Goal: Task Accomplishment & Management: Manage account settings

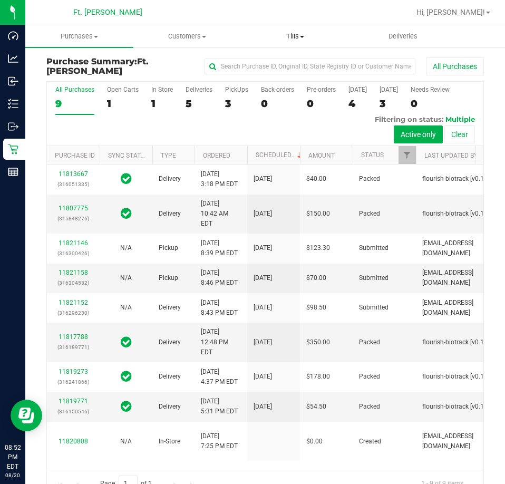
click at [296, 41] on span "Tills" at bounding box center [295, 36] width 107 height 9
click at [279, 62] on span "Manage tills" at bounding box center [276, 63] width 71 height 9
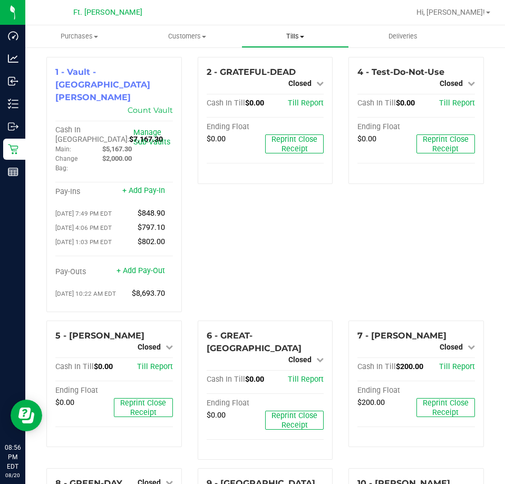
click at [297, 36] on span "Tills" at bounding box center [295, 36] width 107 height 9
click at [294, 75] on span "Reconcile e-payments" at bounding box center [293, 76] width 105 height 9
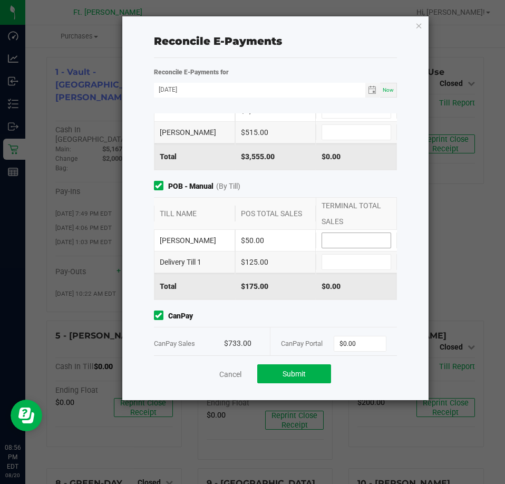
scroll to position [210, 0]
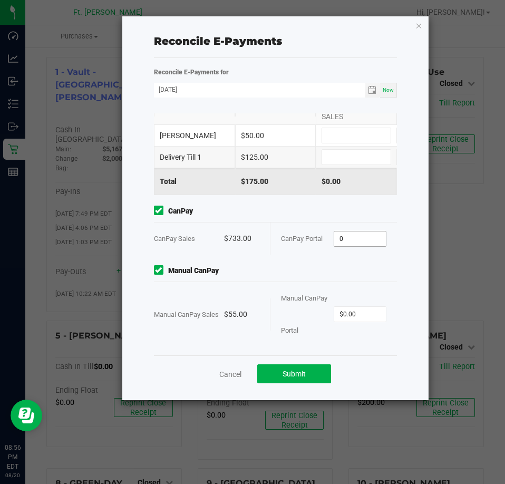
click at [351, 234] on input "0" at bounding box center [360, 238] width 52 height 15
type input "$733.00"
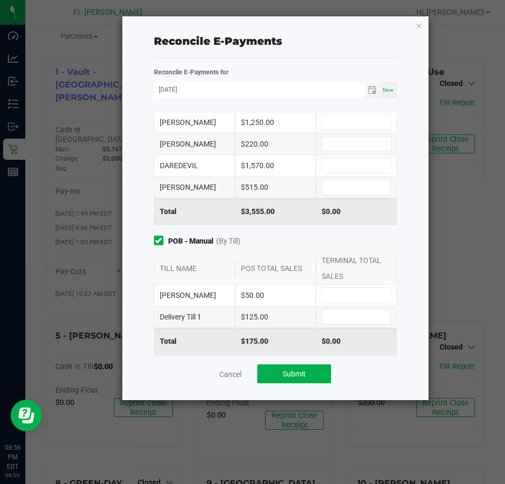
scroll to position [0, 0]
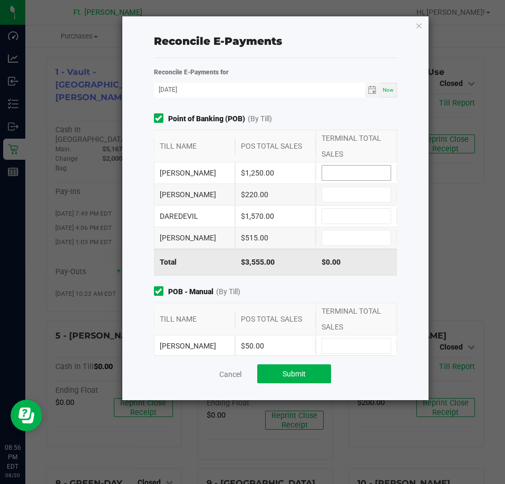
type input "$55.00"
click at [345, 170] on input at bounding box center [356, 173] width 69 height 15
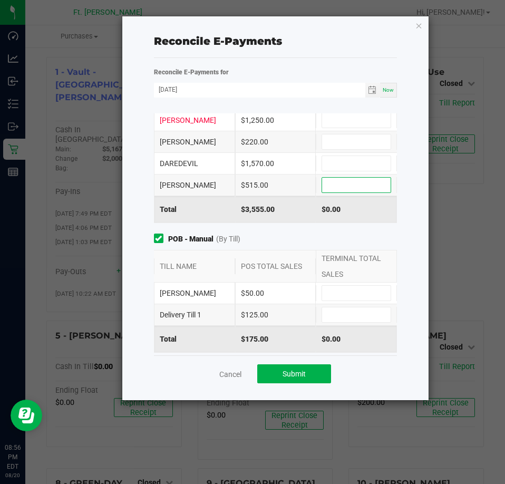
click at [366, 180] on input at bounding box center [356, 185] width 69 height 15
type input "$515.00"
click at [326, 117] on input at bounding box center [356, 120] width 69 height 15
type input "$1,250.00"
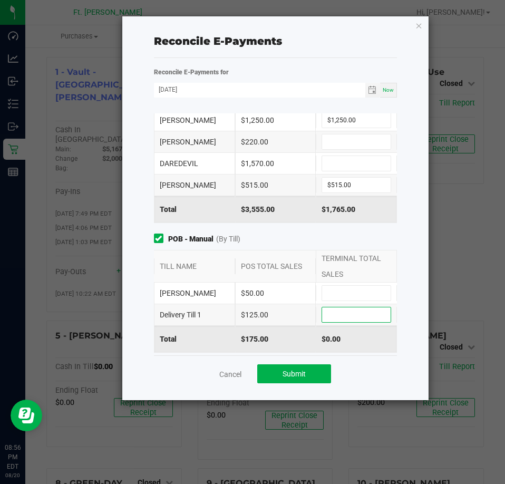
click at [344, 312] on input at bounding box center [356, 314] width 69 height 15
type input "$125.00"
click at [343, 163] on input at bounding box center [356, 163] width 69 height 15
type input "$1,570.00"
click at [372, 138] on input at bounding box center [356, 141] width 69 height 15
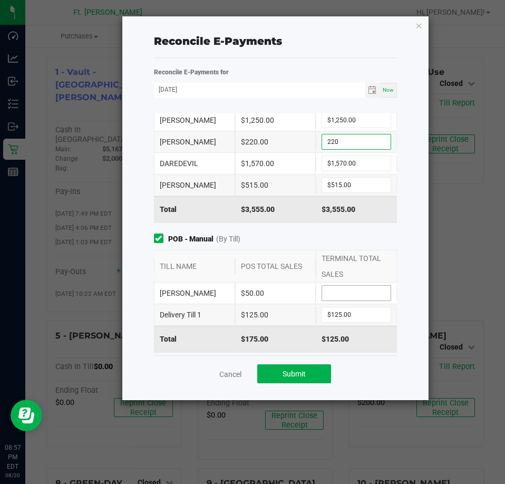
type input "$220.00"
click at [361, 288] on input at bounding box center [356, 293] width 69 height 15
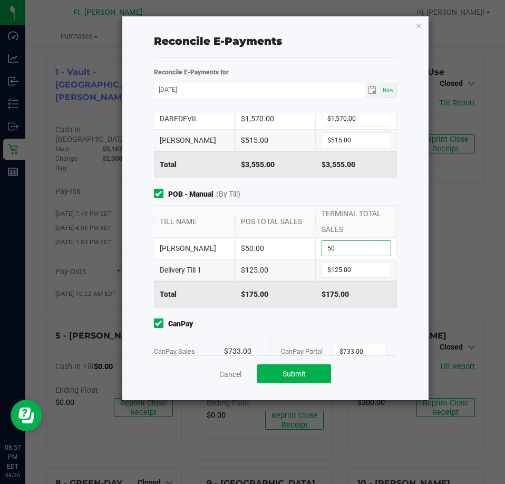
scroll to position [210, 0]
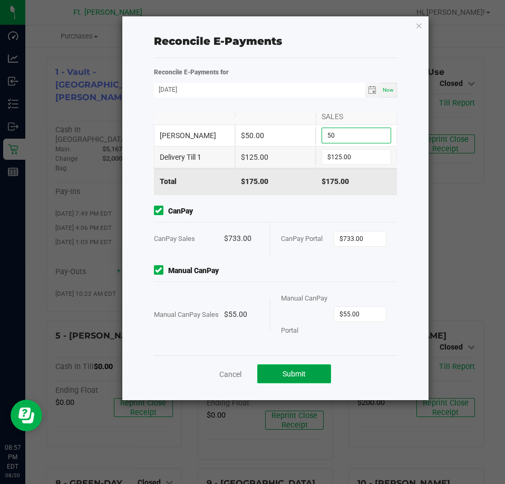
type input "$50.00"
click at [298, 374] on span "Submit" at bounding box center [294, 374] width 23 height 8
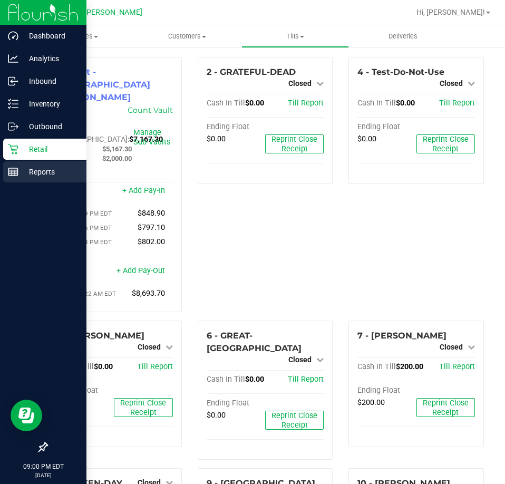
click at [28, 172] on p "Reports" at bounding box center [49, 172] width 63 height 13
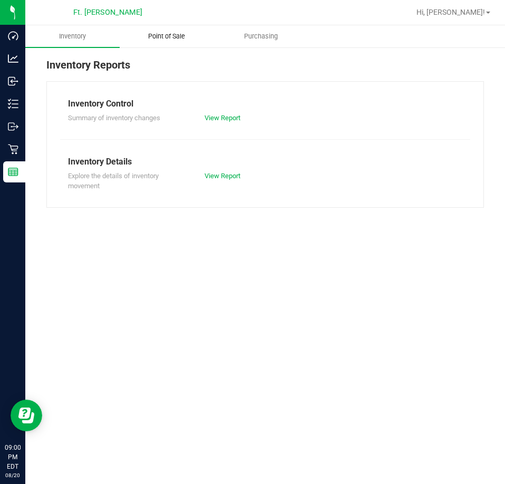
click at [175, 28] on uib-tab-heading "Point of Sale" at bounding box center [166, 36] width 93 height 21
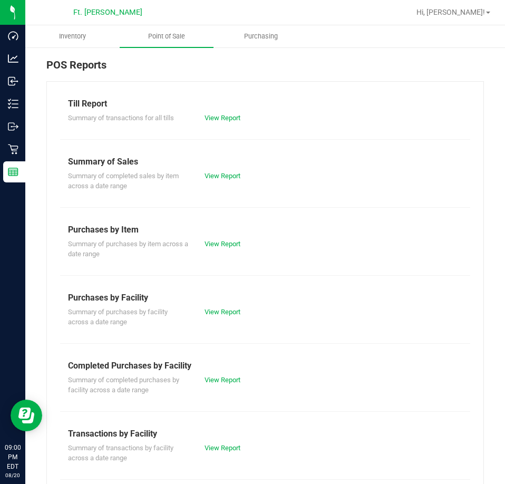
click at [220, 386] on div "Summary of completed purchases by facility across a date range View Report" at bounding box center [265, 383] width 410 height 23
click at [223, 378] on link "View Report" at bounding box center [223, 380] width 36 height 8
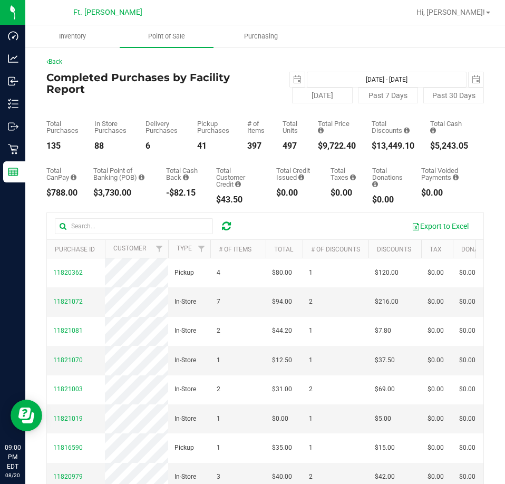
drag, startPoint x: 347, startPoint y: 146, endPoint x: 313, endPoint y: 148, distance: 33.8
click at [318, 148] on div "$9,722.40" at bounding box center [337, 146] width 38 height 8
copy div "9,722.40"
click at [293, 78] on span "select" at bounding box center [297, 79] width 8 height 8
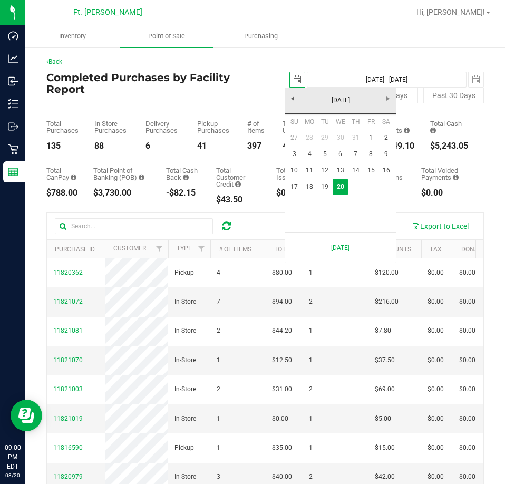
scroll to position [0, 26]
click at [306, 185] on link "18" at bounding box center [309, 187] width 15 height 16
type input "[DATE]"
type input "[DATE] - [DATE]"
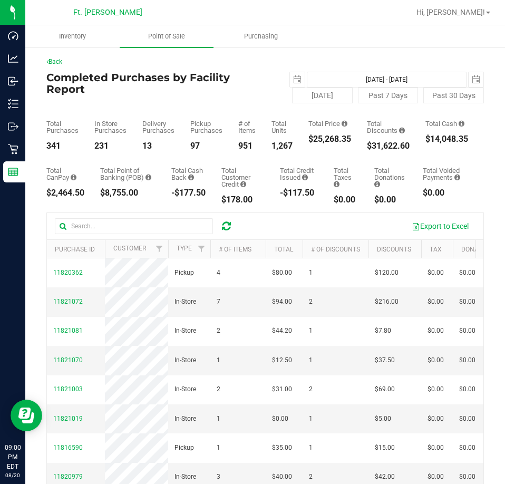
click at [350, 137] on div "$25,268.35" at bounding box center [329, 139] width 43 height 8
drag, startPoint x: 356, startPoint y: 136, endPoint x: 313, endPoint y: 136, distance: 43.2
click at [313, 136] on div "Total Purchases 341 In Store Purchases 231 Delivery Purchases 13 Pickup Purchas…" at bounding box center [265, 126] width 438 height 47
copy div "25,268.35"
click at [296, 80] on span "select" at bounding box center [297, 79] width 8 height 8
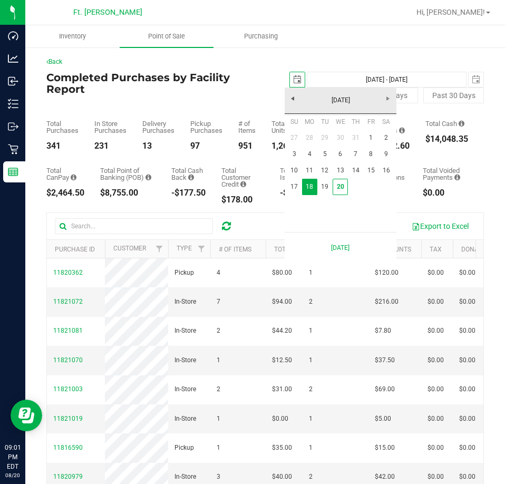
scroll to position [0, 26]
click at [368, 137] on link "1" at bounding box center [370, 138] width 15 height 16
type input "[DATE]"
type input "[DATE] - [DATE]"
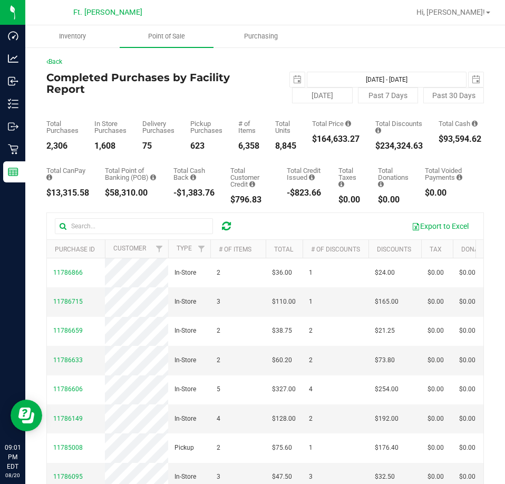
drag, startPoint x: 365, startPoint y: 136, endPoint x: 316, endPoint y: 137, distance: 49.0
click at [316, 137] on div "Total Purchases 2,306 In Store Purchases 1,608 Delivery Purchases 75 Pickup Pur…" at bounding box center [265, 126] width 438 height 47
copy div "164,633.27"
click at [293, 75] on span "select" at bounding box center [297, 79] width 8 height 8
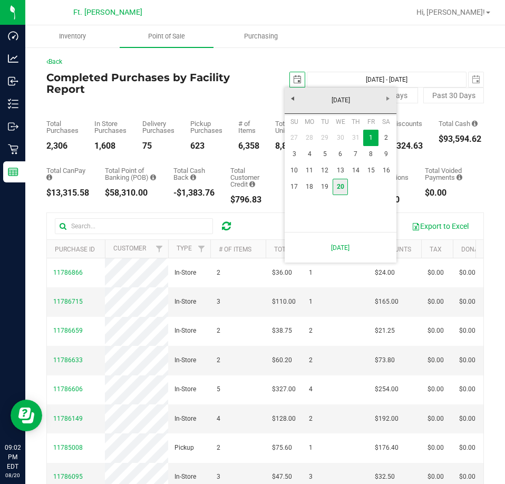
click at [341, 182] on link "20" at bounding box center [340, 187] width 15 height 16
type input "[DATE]"
type input "[DATE] - [DATE]"
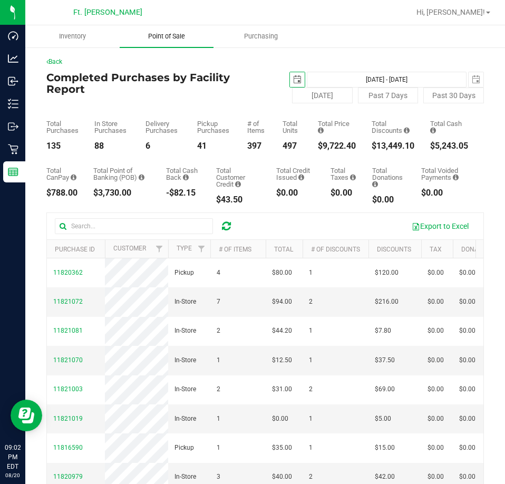
click at [192, 41] on uib-tab-heading "Point of Sale" at bounding box center [167, 36] width 94 height 22
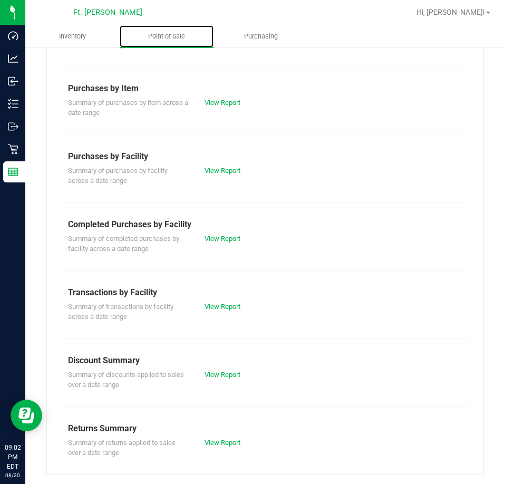
scroll to position [142, 0]
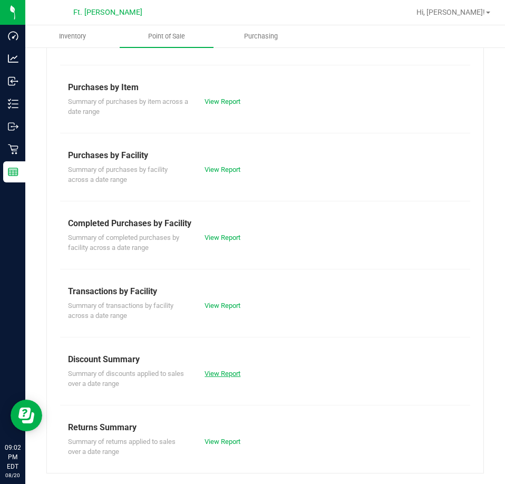
click at [221, 373] on link "View Report" at bounding box center [223, 374] width 36 height 8
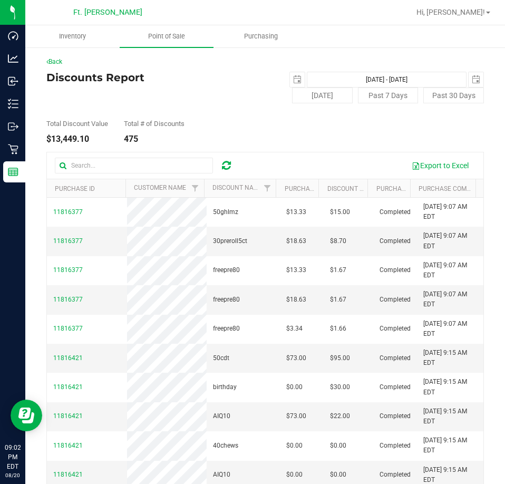
drag, startPoint x: 97, startPoint y: 137, endPoint x: 53, endPoint y: 140, distance: 43.9
click at [53, 140] on div "$13,449.10" at bounding box center [77, 139] width 62 height 8
copy div "13,449.10"
